Goal: Transaction & Acquisition: Purchase product/service

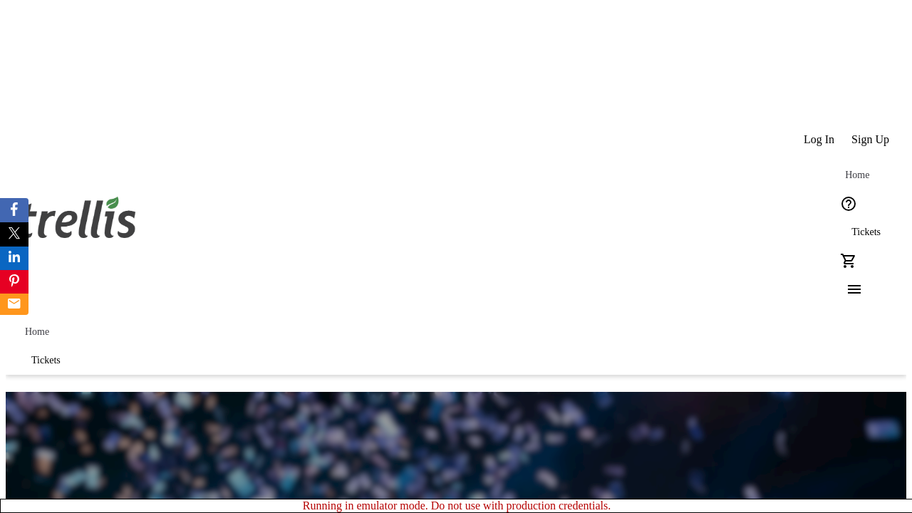
click at [852, 227] on span "Tickets" at bounding box center [866, 232] width 29 height 11
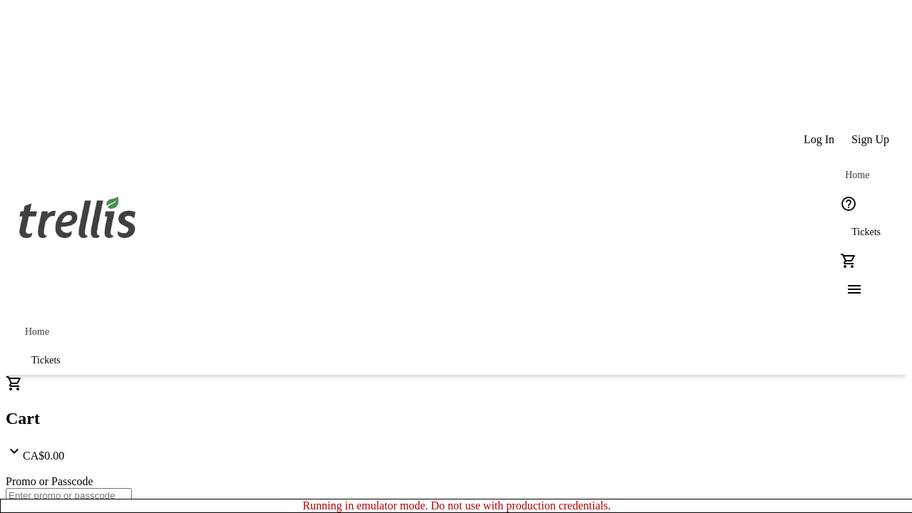
type input "1"
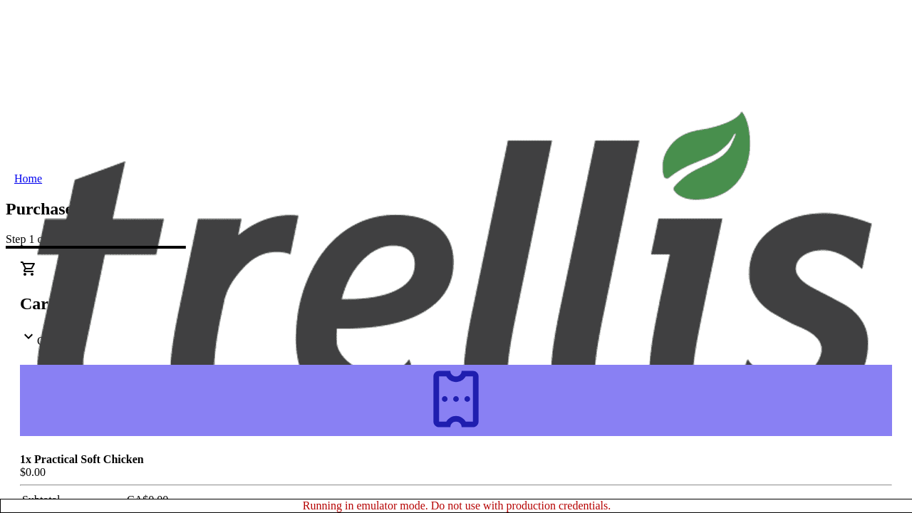
type input "[EMAIL_ADDRESS][DOMAIN_NAME]"
type input "[PERSON_NAME]"
